Goal: Information Seeking & Learning: Learn about a topic

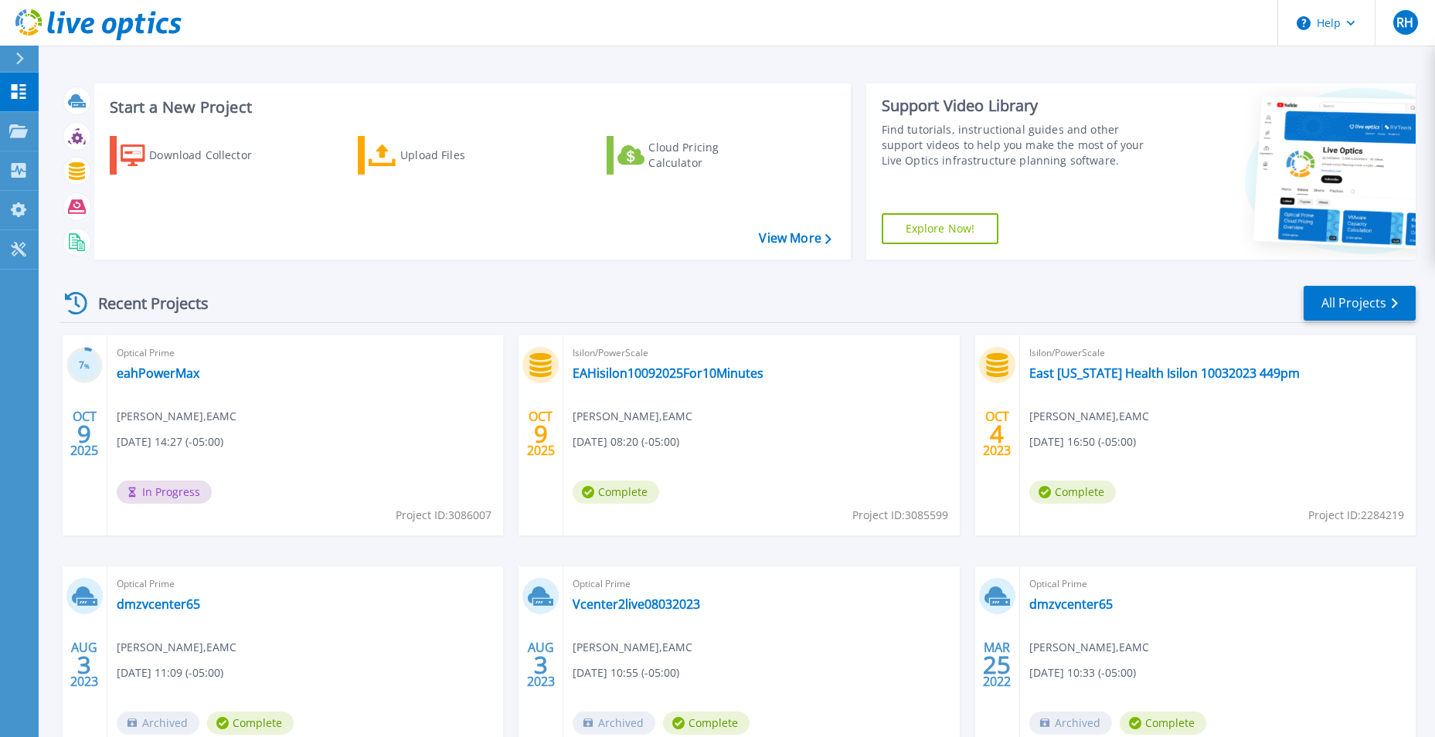
click at [783, 46] on div "Start a New Project Download Collector Upload Files Cloud Pricing Calculator Vi…" at bounding box center [737, 405] width 1397 height 810
click at [182, 372] on link "eahPowerMax" at bounding box center [158, 373] width 83 height 15
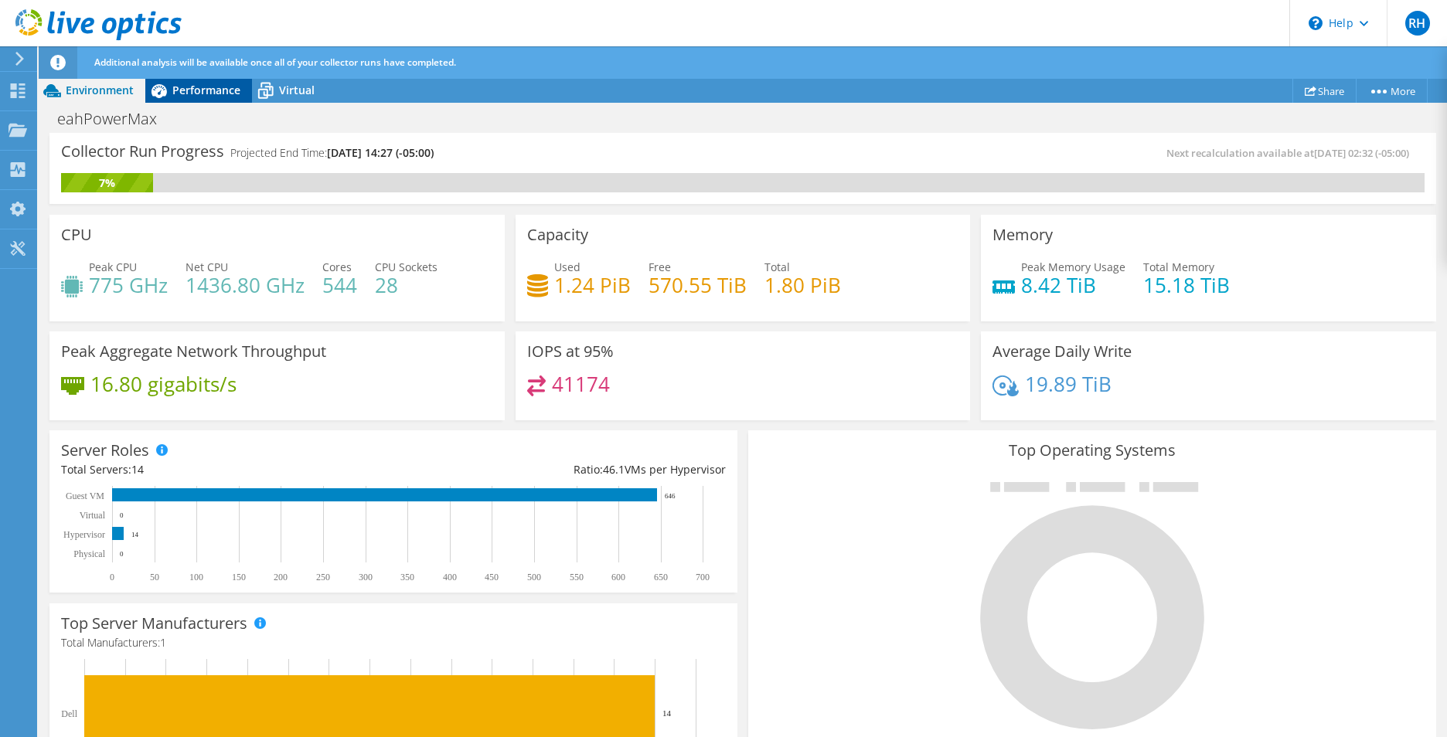
click at [223, 95] on span "Performance" at bounding box center [206, 90] width 68 height 15
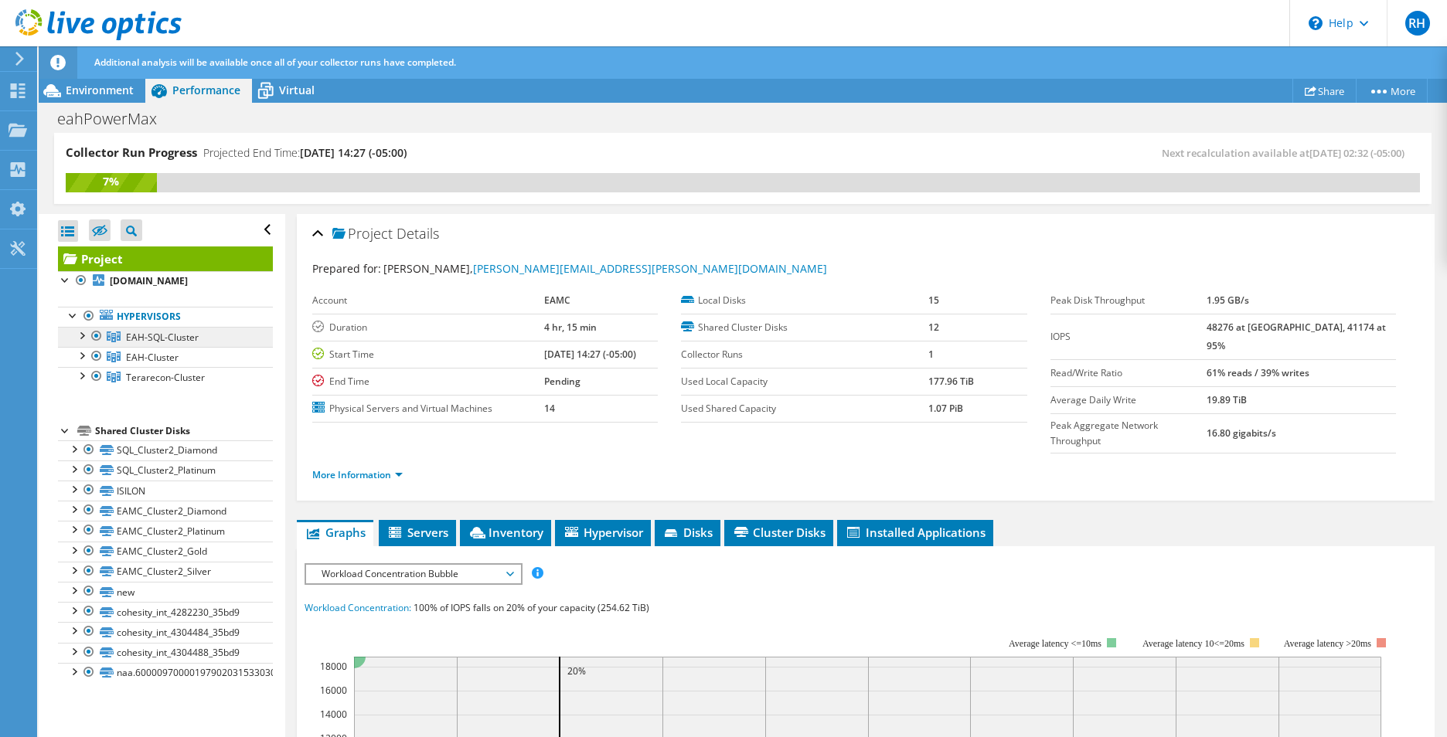
click at [162, 339] on span "EAH-SQL-Cluster" at bounding box center [162, 337] width 73 height 13
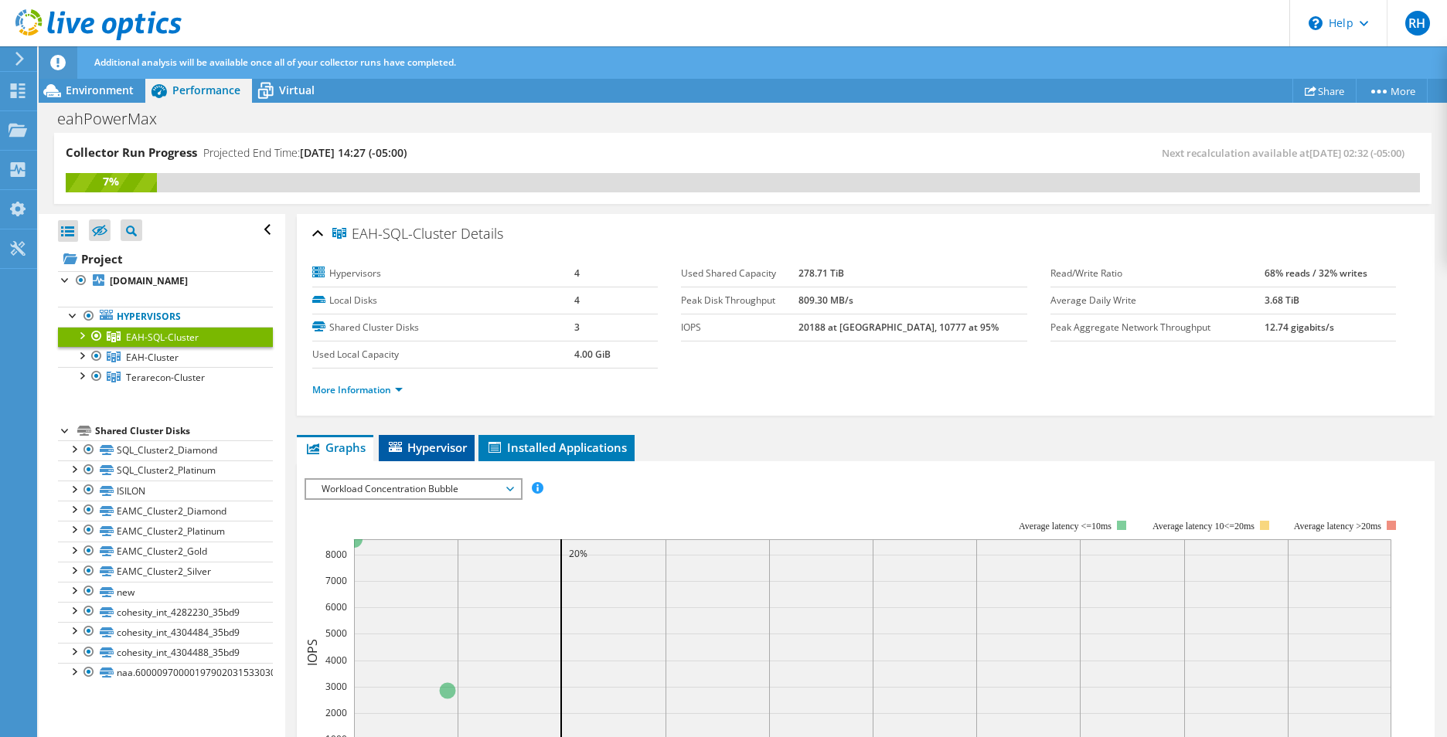
click at [438, 447] on span "Hypervisor" at bounding box center [427, 447] width 80 height 15
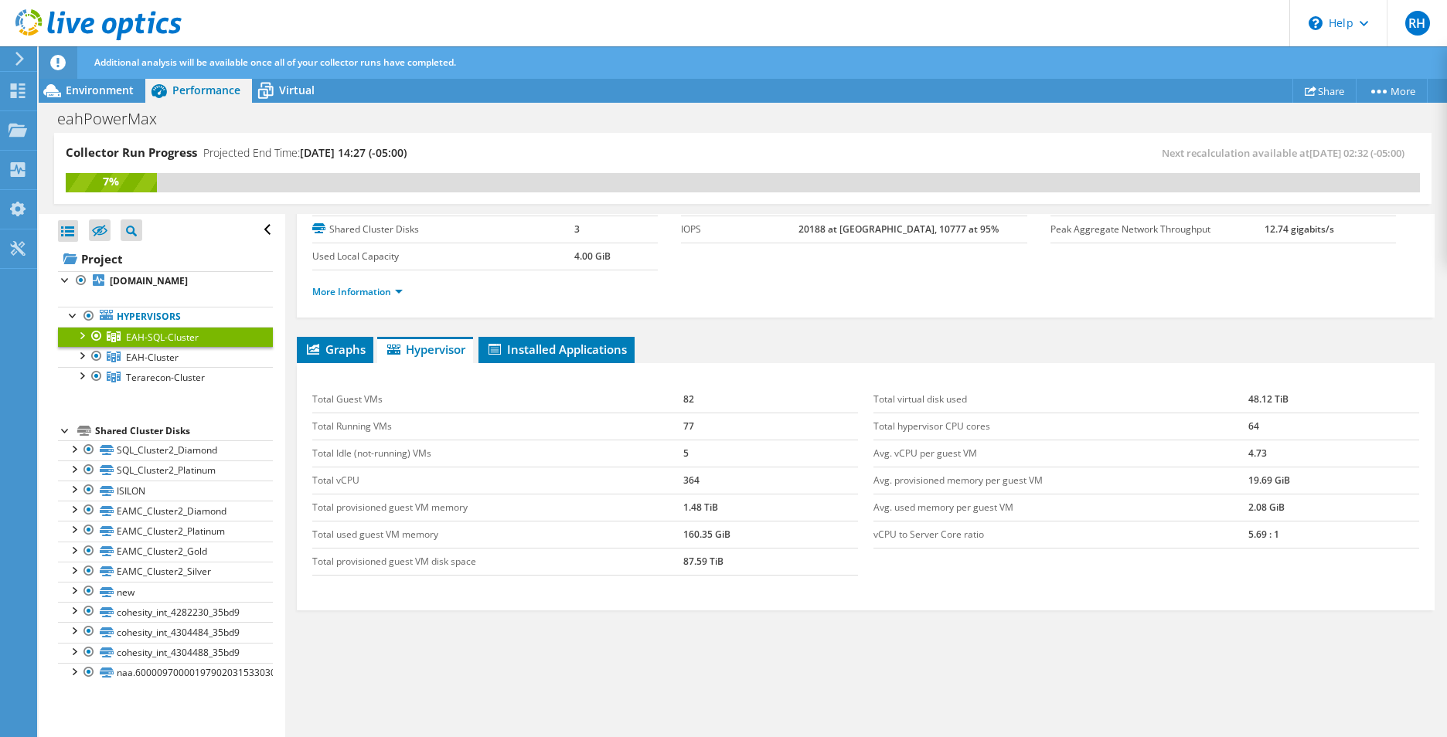
scroll to position [99, 0]
click at [567, 353] on span "Installed Applications" at bounding box center [556, 348] width 141 height 15
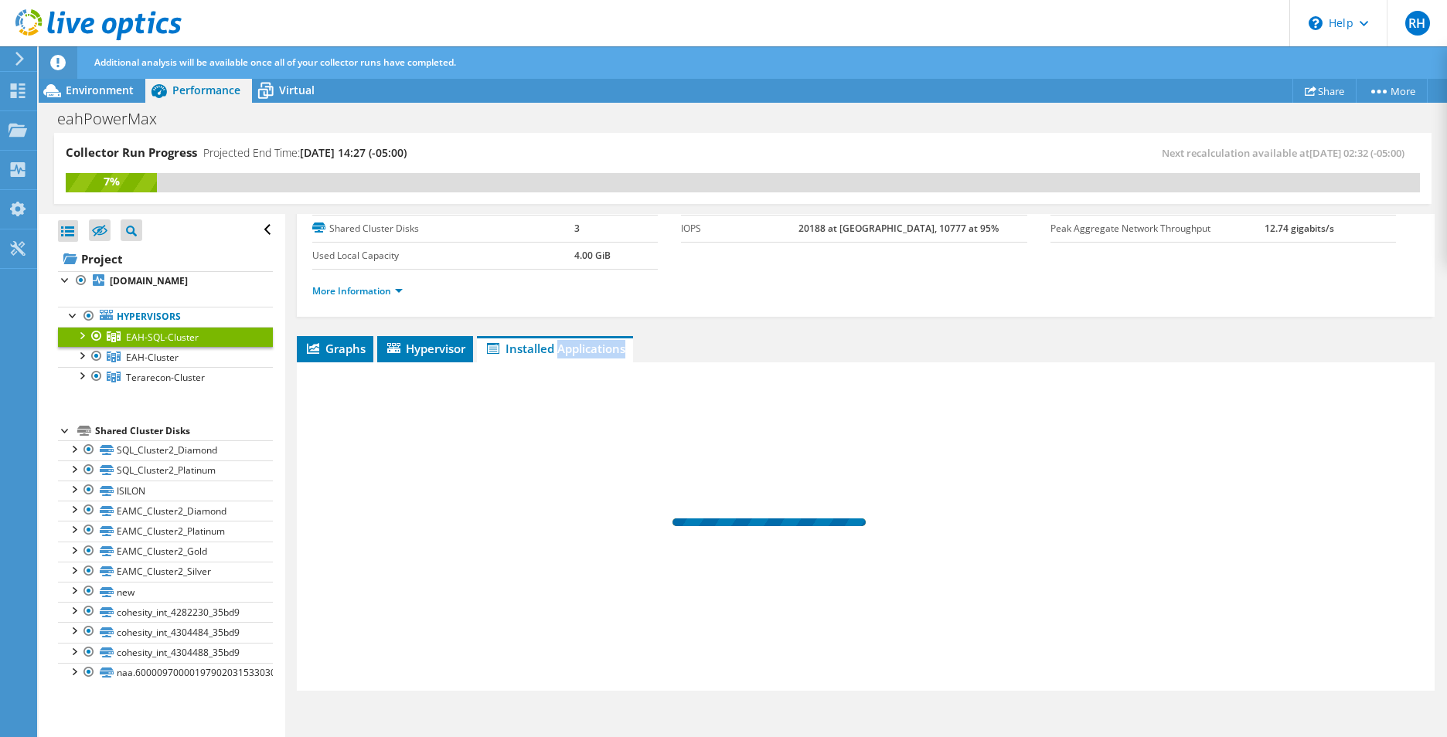
click at [567, 353] on span "Installed Applications" at bounding box center [555, 348] width 141 height 15
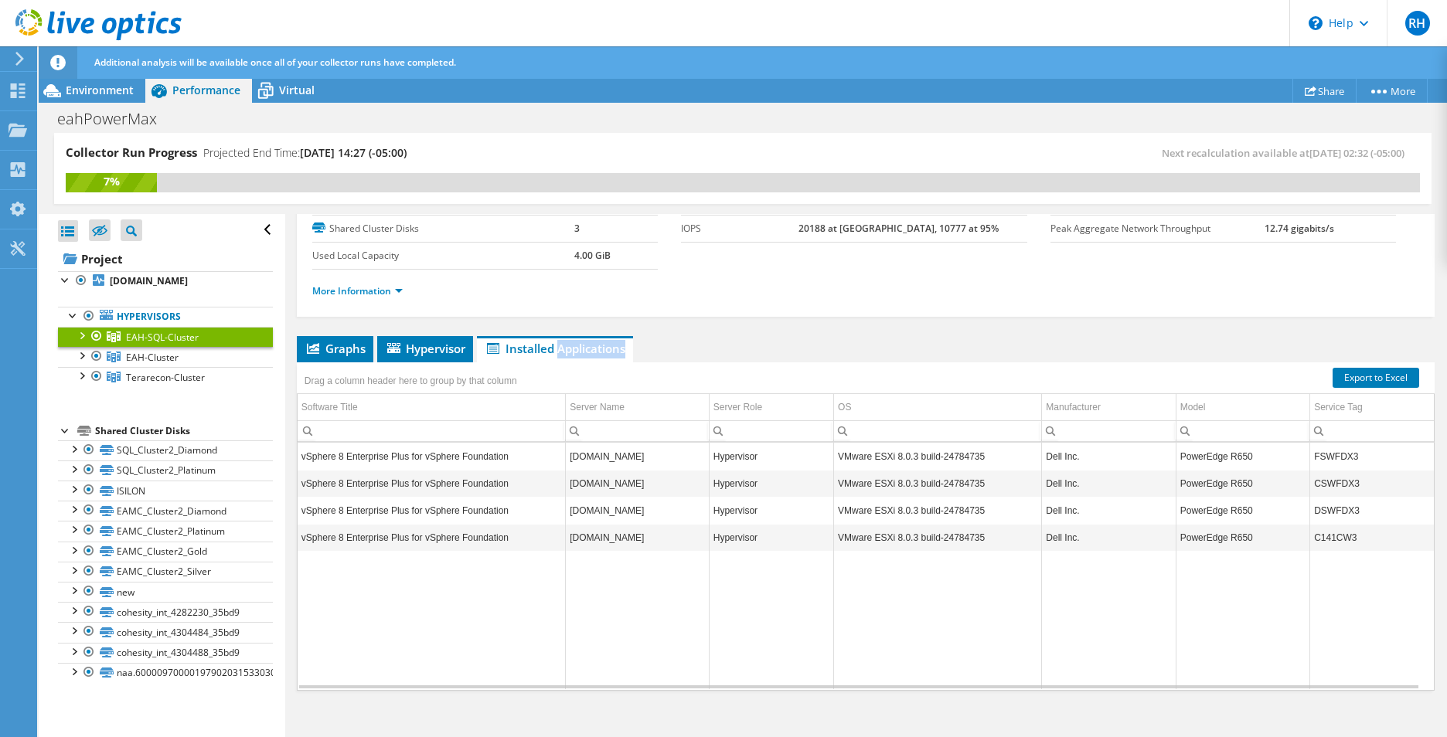
drag, startPoint x: 567, startPoint y: 353, endPoint x: 731, endPoint y: 346, distance: 164.8
click at [731, 346] on ul "Graphs Servers Inventory Hypervisor Disks Cluster Disks Installed Applications" at bounding box center [866, 349] width 1138 height 26
click at [284, 90] on span "Virtual" at bounding box center [297, 90] width 36 height 15
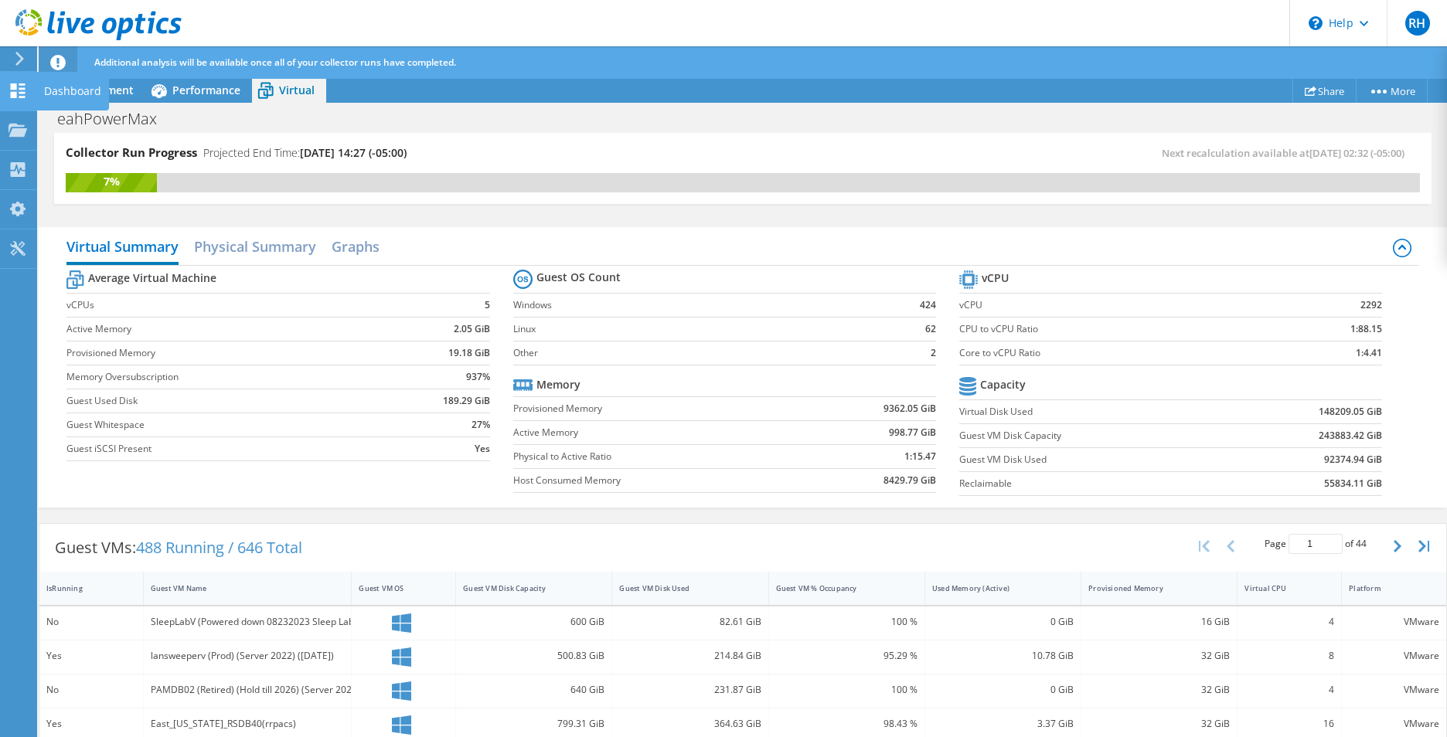
click at [20, 97] on use at bounding box center [18, 90] width 15 height 15
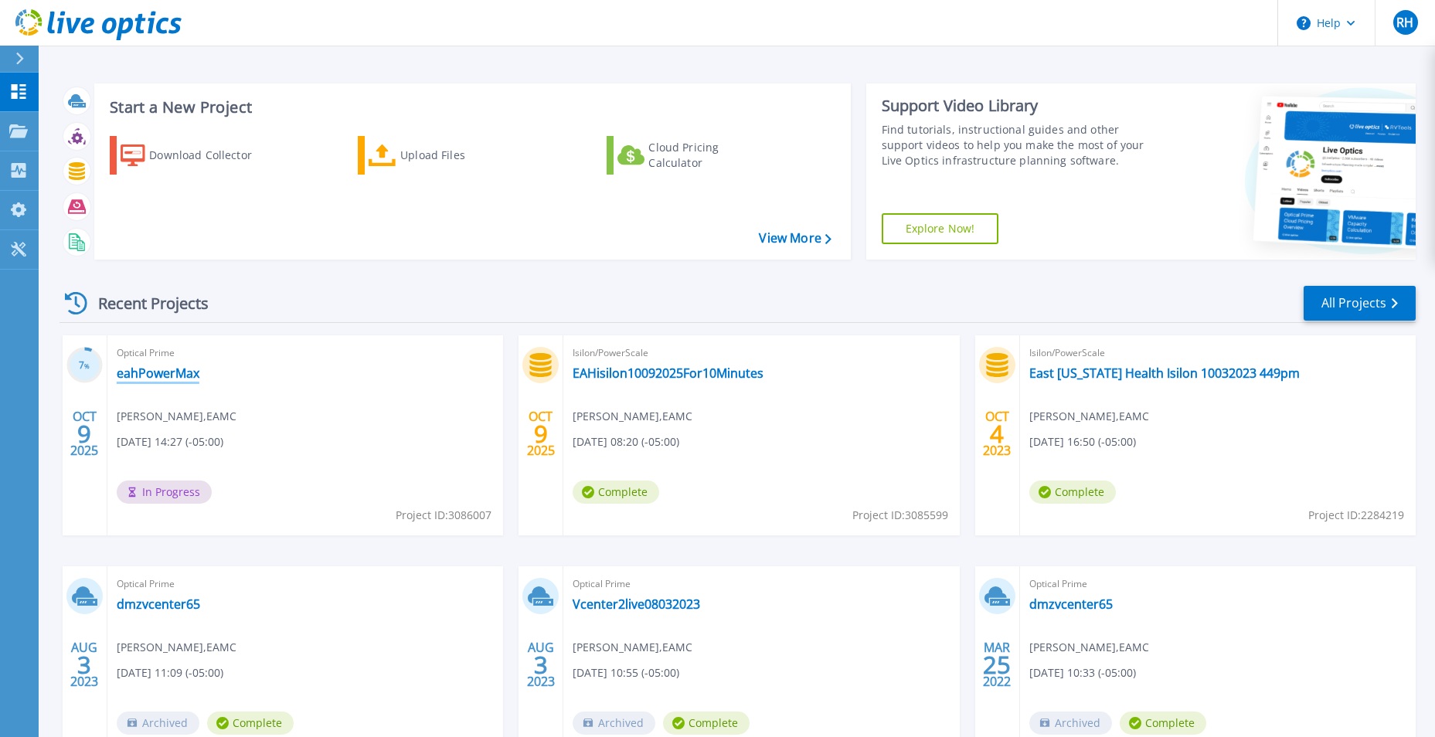
click at [154, 377] on link "eahPowerMax" at bounding box center [158, 373] width 83 height 15
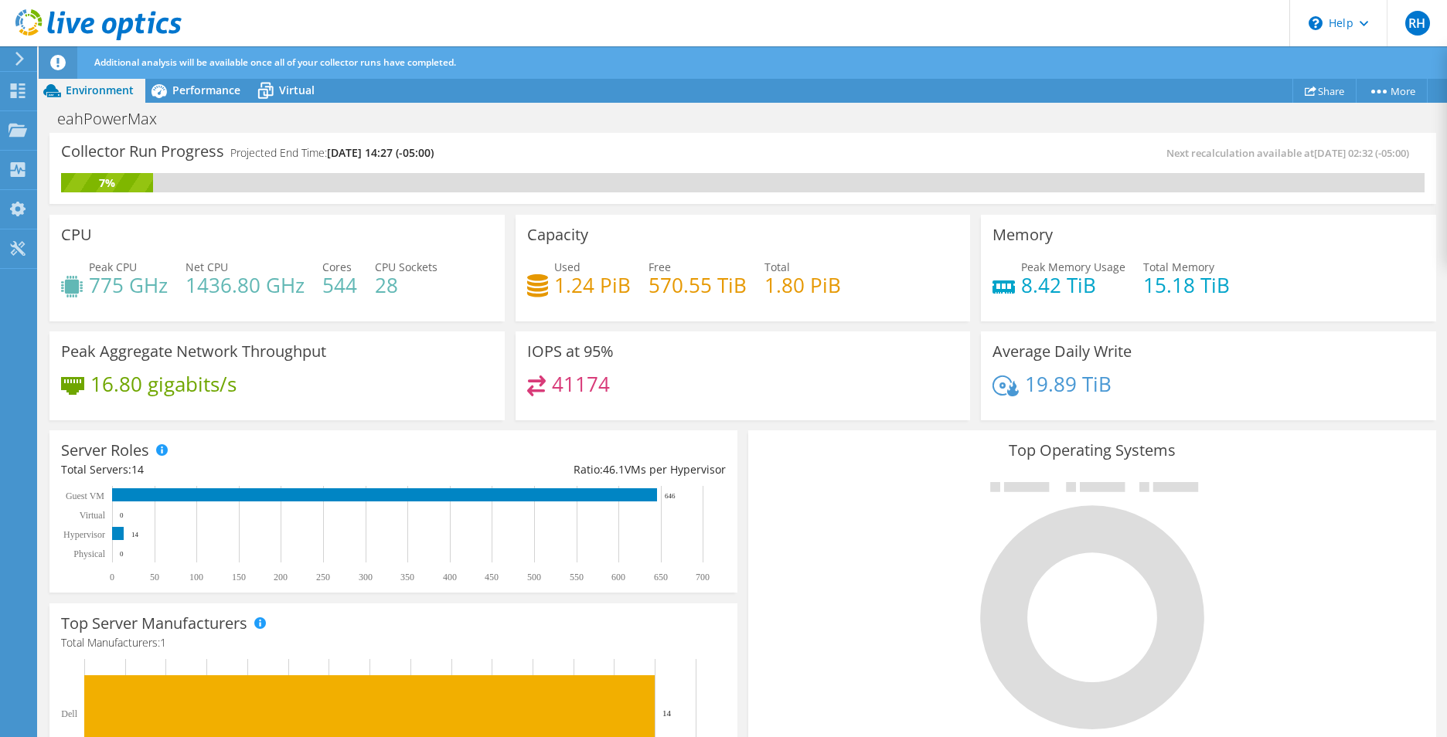
click at [229, 234] on div "CPU Peak CPU 775 GHz Net CPU 1436.80 GHz Cores 544 CPU Sockets 28" at bounding box center [276, 268] width 455 height 107
